Goal: Download file/media

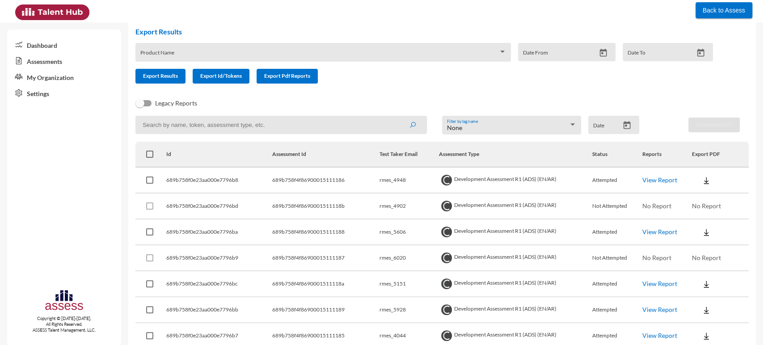
scroll to position [50, 0]
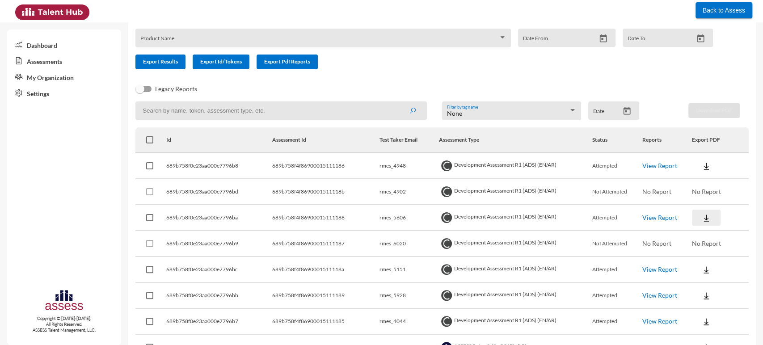
click at [701, 219] on img at bounding box center [705, 218] width 9 height 9
click at [709, 231] on button "OCM / EN" at bounding box center [725, 234] width 75 height 17
click at [704, 214] on img at bounding box center [705, 218] width 9 height 9
click at [711, 264] on button "Personality / EN" at bounding box center [725, 268] width 75 height 17
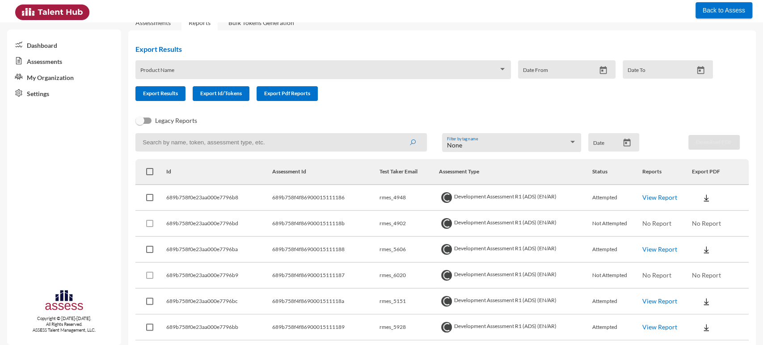
scroll to position [50, 0]
